Goal: Check status: Check status

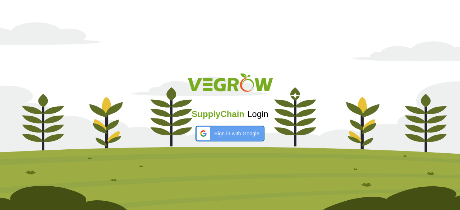
click at [235, 135] on span "Sign in with Google" at bounding box center [236, 134] width 45 height 8
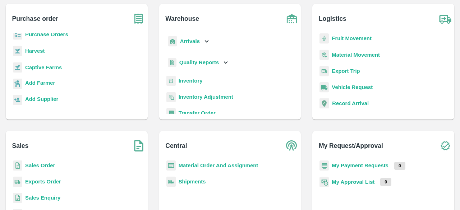
scroll to position [41, 0]
click at [362, 167] on b "My Payment Requests" at bounding box center [359, 165] width 57 height 6
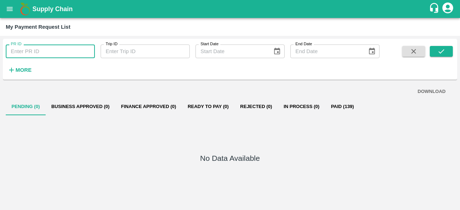
click at [49, 56] on input "PR ID" at bounding box center [50, 52] width 89 height 14
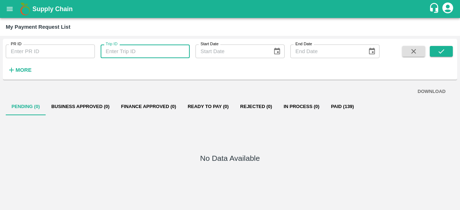
click at [131, 53] on input "Trip ID" at bounding box center [145, 52] width 89 height 14
type input "DD/MM/YYYY"
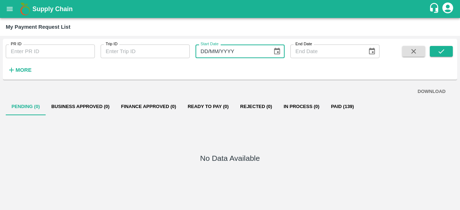
click at [232, 53] on input "DD/MM/YYYY" at bounding box center [231, 52] width 72 height 14
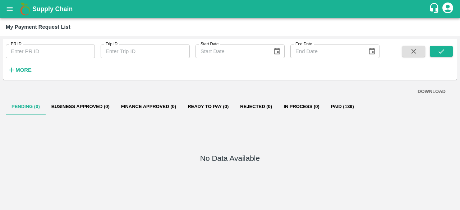
click at [216, 68] on div "PR ID PR ID Trip ID Trip ID Start Date Start Date End Date End Date More" at bounding box center [189, 57] width 379 height 37
type input "DD/MM/YYYY"
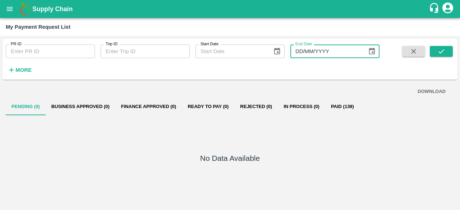
click at [327, 54] on input "DD/MM/YYYY" at bounding box center [326, 52] width 72 height 14
click at [306, 68] on div "PR ID PR ID Trip ID Trip ID Start Date Start Date End Date End Date More" at bounding box center [189, 57] width 379 height 37
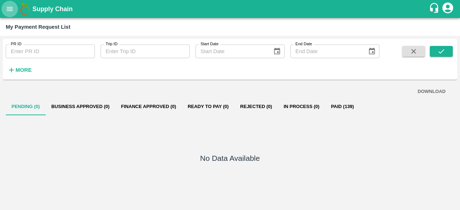
click at [7, 9] on icon "open drawer" at bounding box center [10, 9] width 6 height 4
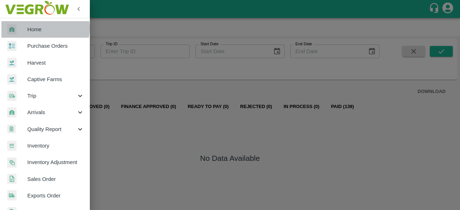
click at [42, 28] on span "Home" at bounding box center [55, 29] width 57 height 8
